Goal: Task Accomplishment & Management: Complete application form

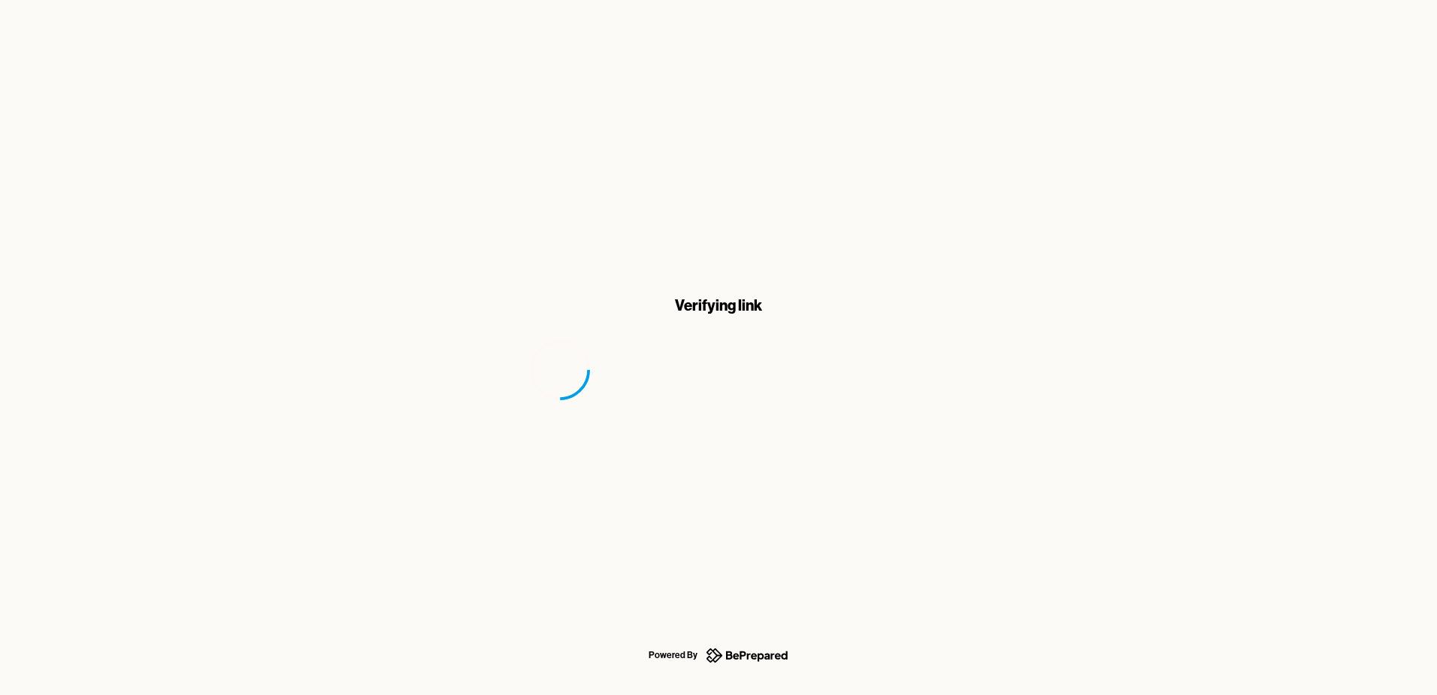
click at [967, 191] on div "Verifying link" at bounding box center [718, 347] width 1437 height 695
click at [749, 374] on div "oval-loading" at bounding box center [718, 370] width 377 height 60
